Goal: Transaction & Acquisition: Download file/media

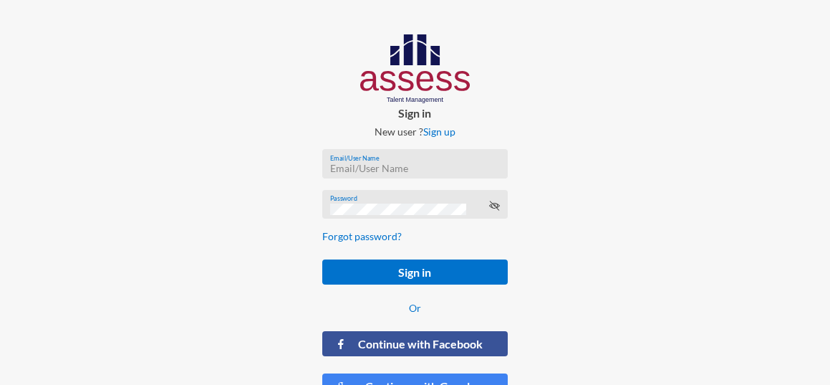
type input "ranaesmat"
click at [494, 208] on icon at bounding box center [494, 205] width 11 height 11
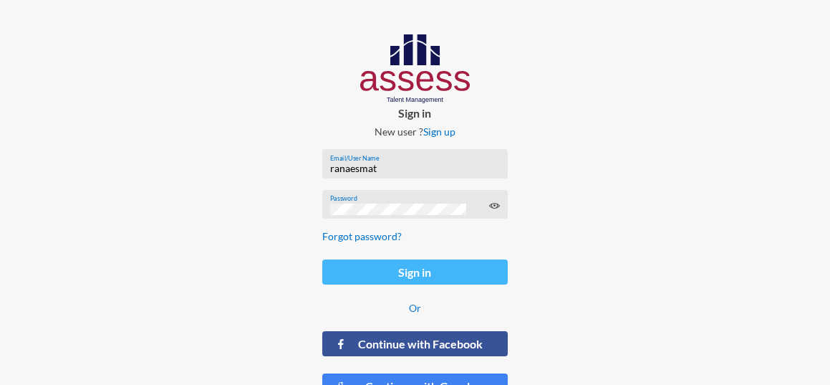
click at [451, 267] on button "Sign in" at bounding box center [414, 271] width 185 height 25
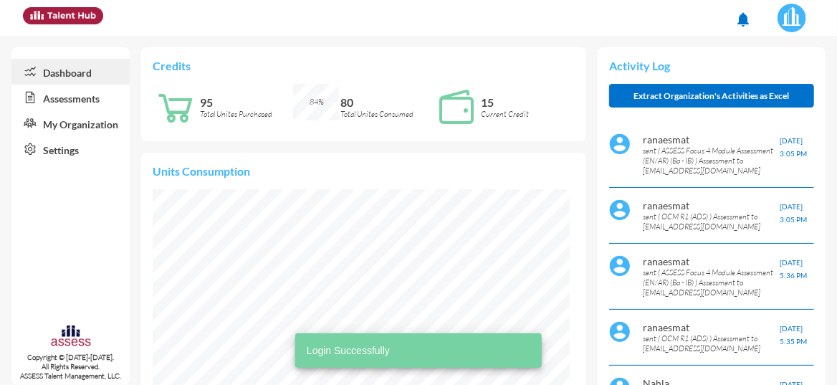
scroll to position [208, 417]
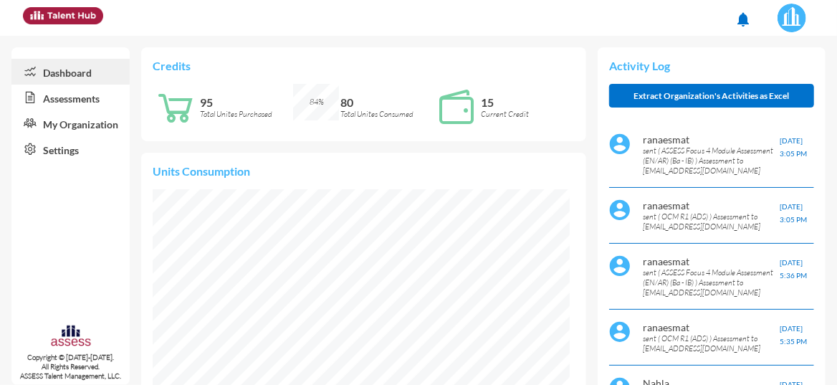
click at [55, 100] on link "Assessments" at bounding box center [70, 98] width 118 height 26
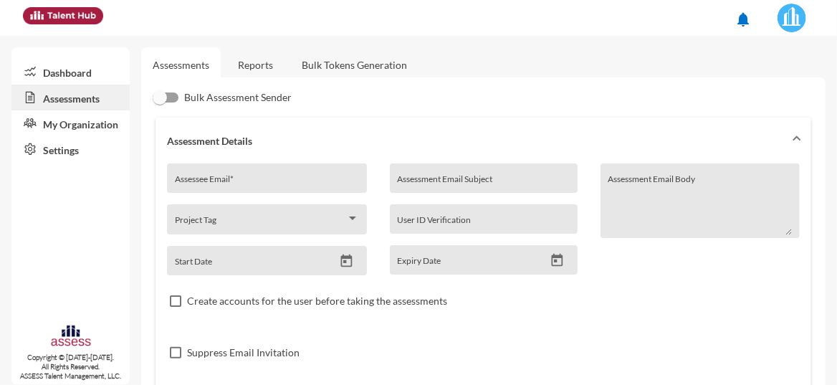
click at [243, 67] on link "Reports" at bounding box center [255, 64] width 58 height 35
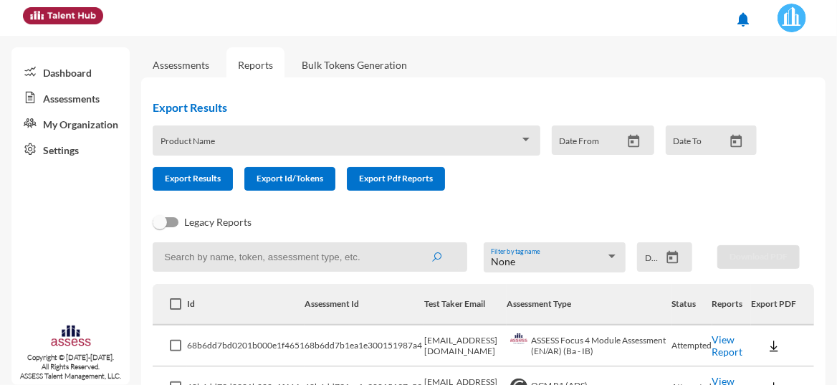
click at [722, 350] on link "View Report" at bounding box center [727, 345] width 31 height 24
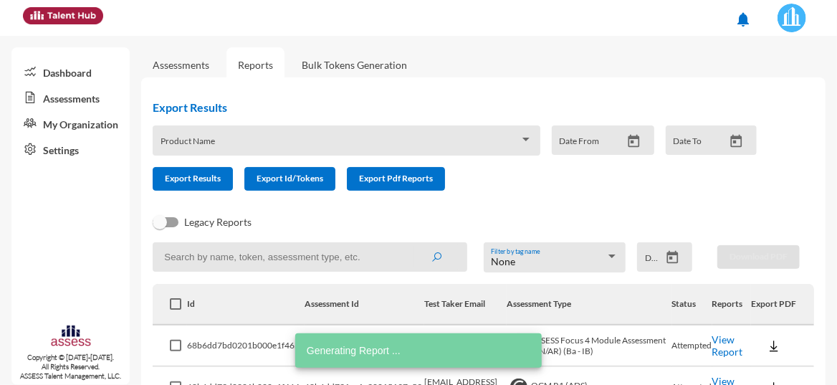
scroll to position [24, 0]
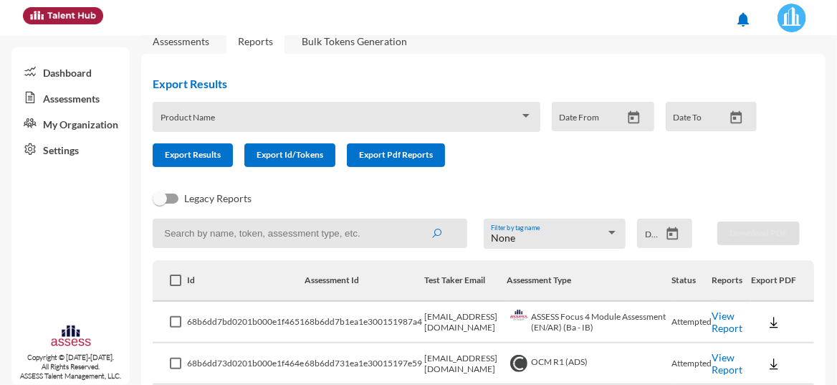
click at [719, 360] on link "View Report" at bounding box center [727, 363] width 31 height 24
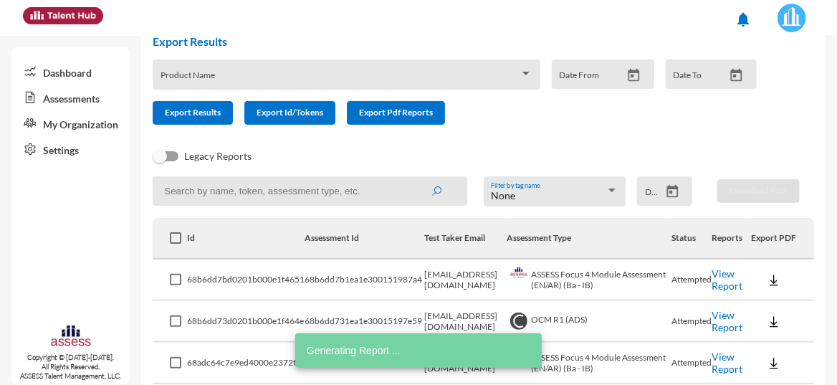
scroll to position [95, 0]
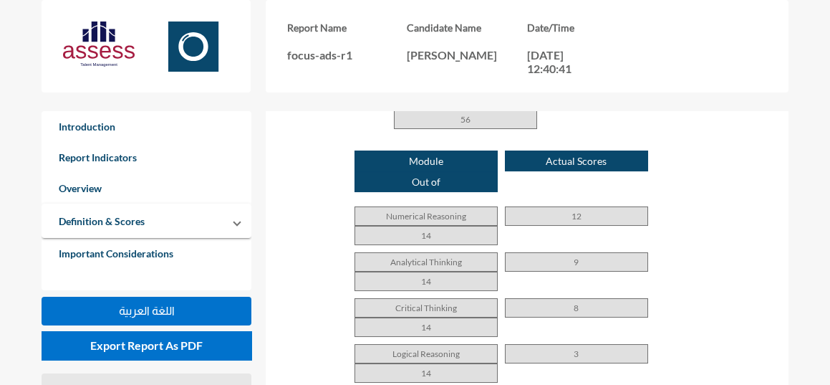
scroll to position [1021, 0]
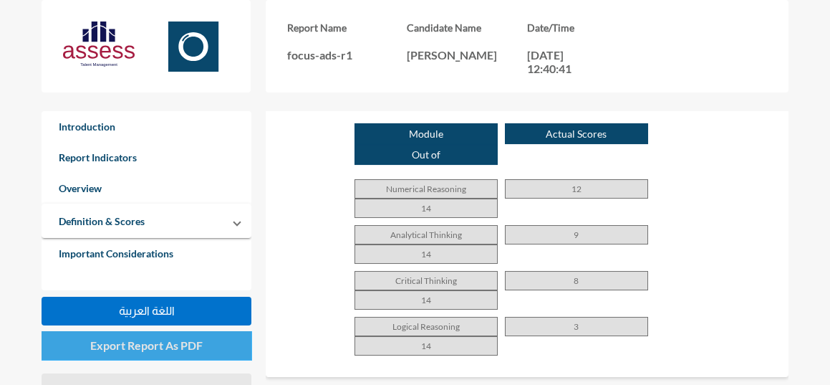
click at [182, 338] on span "Export Report As PDF" at bounding box center [146, 345] width 112 height 14
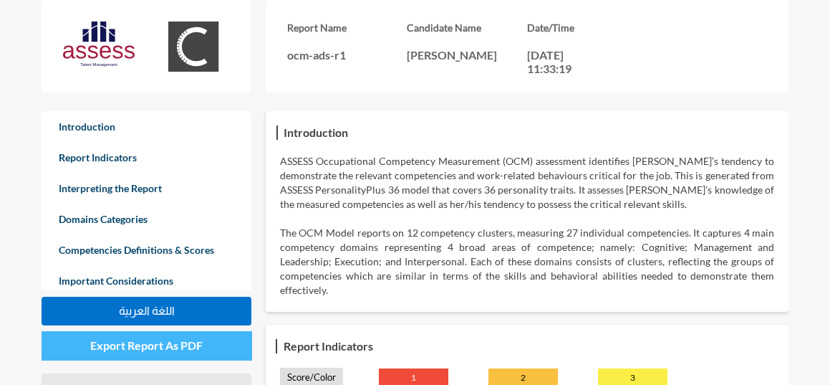
click at [110, 337] on button "Export Report As PDF" at bounding box center [147, 345] width 210 height 29
